Goal: Find specific page/section: Find specific page/section

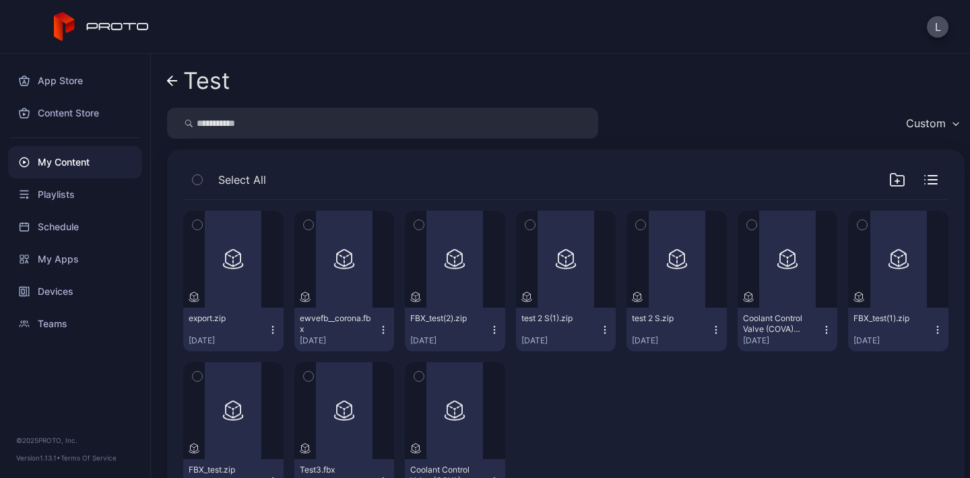
click at [100, 164] on div "My Content" at bounding box center [75, 162] width 134 height 32
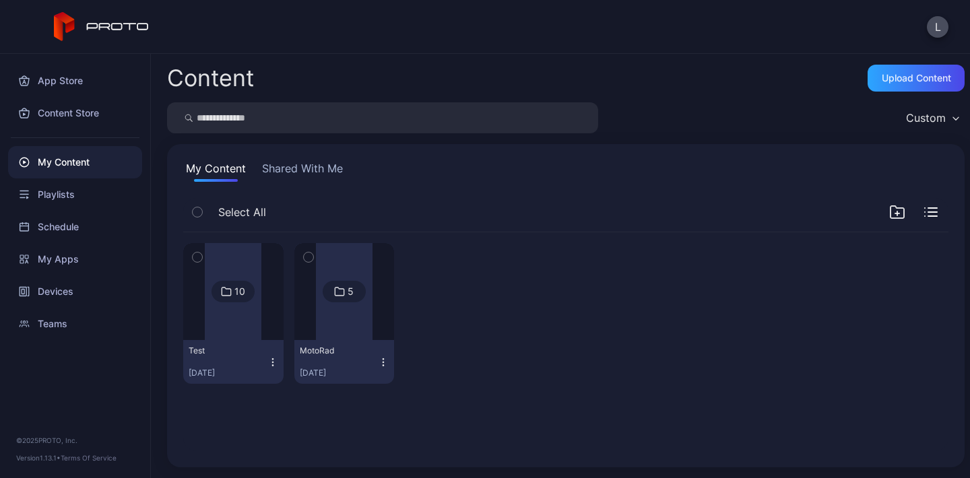
click at [329, 319] on div at bounding box center [344, 291] width 57 height 97
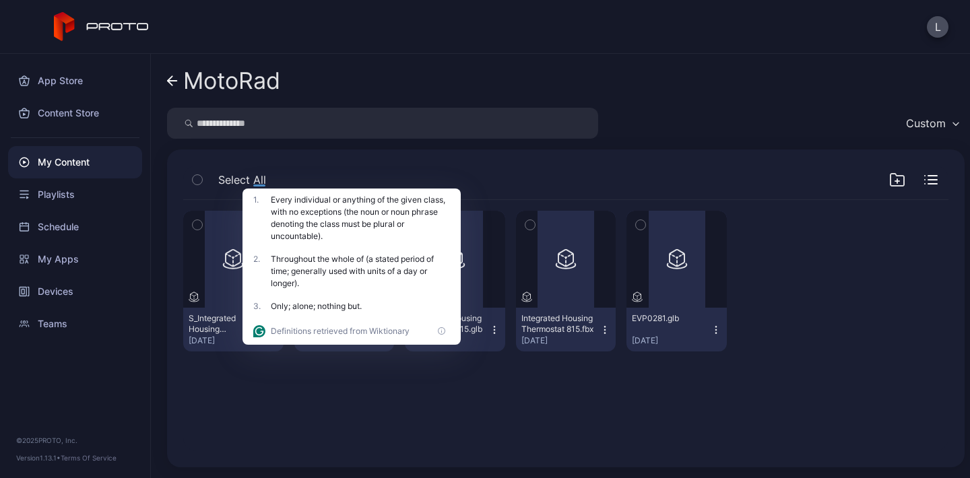
click at [333, 414] on div "Preview S_Integrated Housing Thermostat 815.glb [DATE] Preview 1CS101.glb [DATE…" at bounding box center [565, 325] width 787 height 273
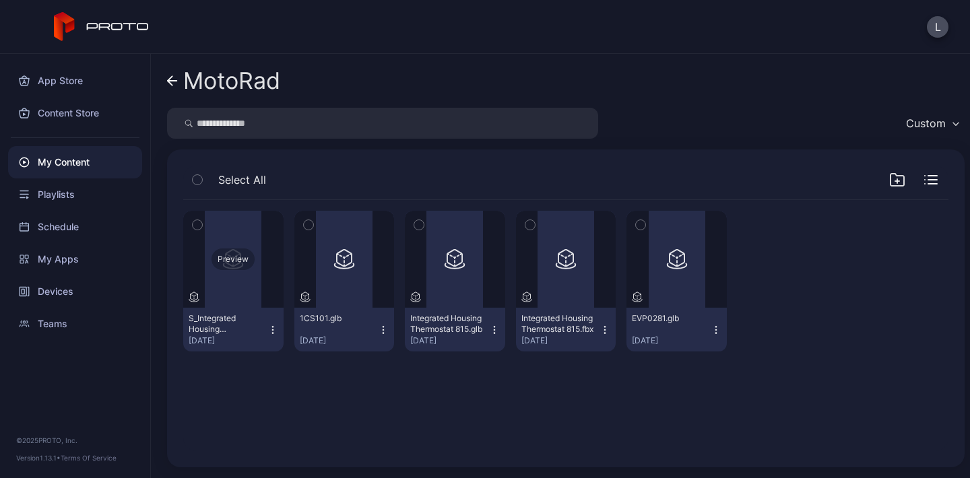
click at [231, 269] on div "Preview" at bounding box center [233, 259] width 100 height 97
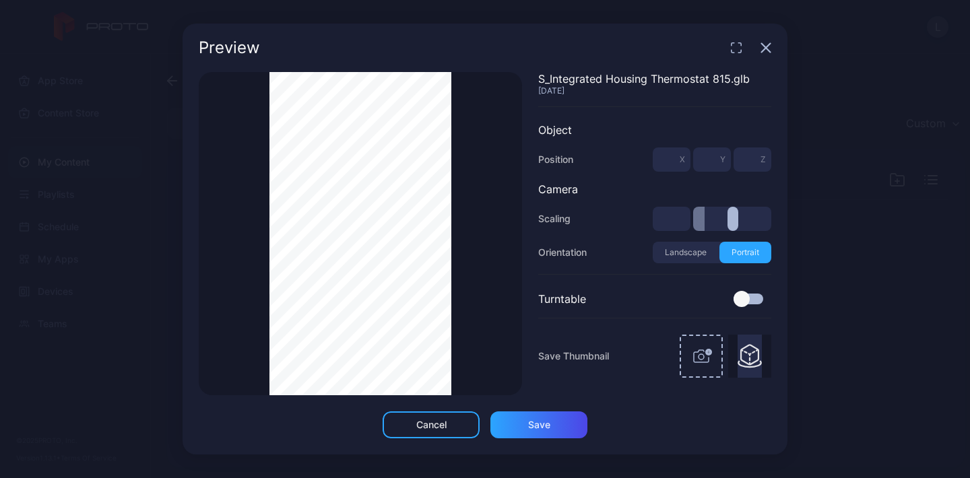
click at [769, 47] on icon "button" at bounding box center [765, 47] width 11 height 11
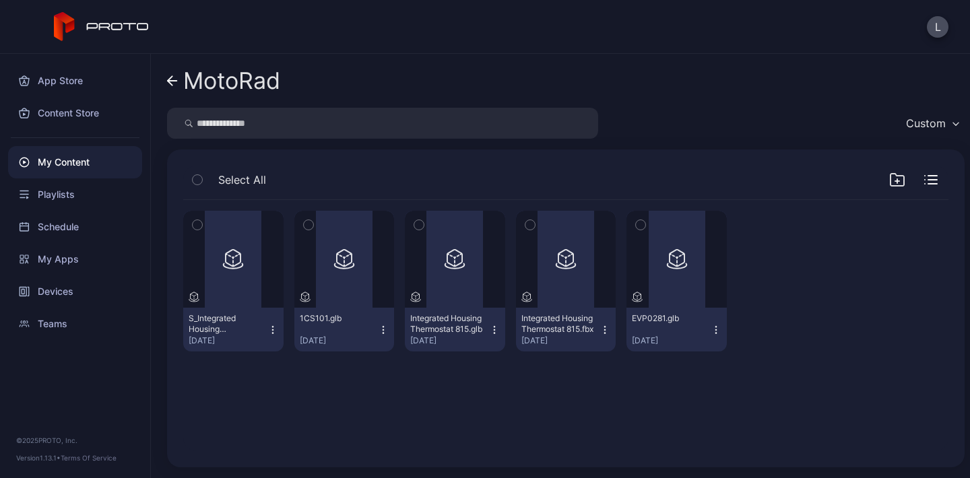
click at [89, 156] on div "My Content" at bounding box center [75, 162] width 134 height 32
